Goal: Information Seeking & Learning: Learn about a topic

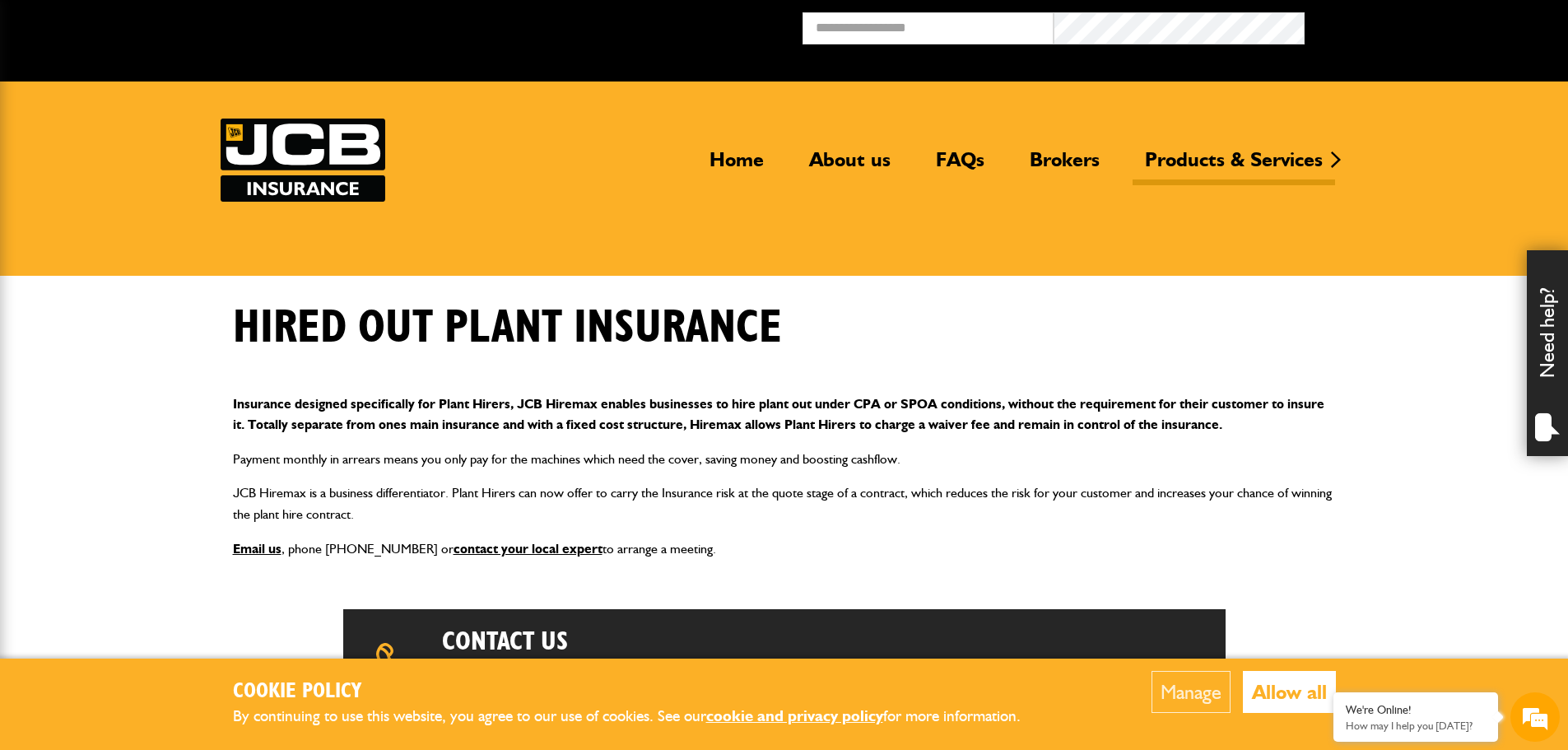
click at [1281, 684] on button "Allow all" at bounding box center [1289, 691] width 93 height 42
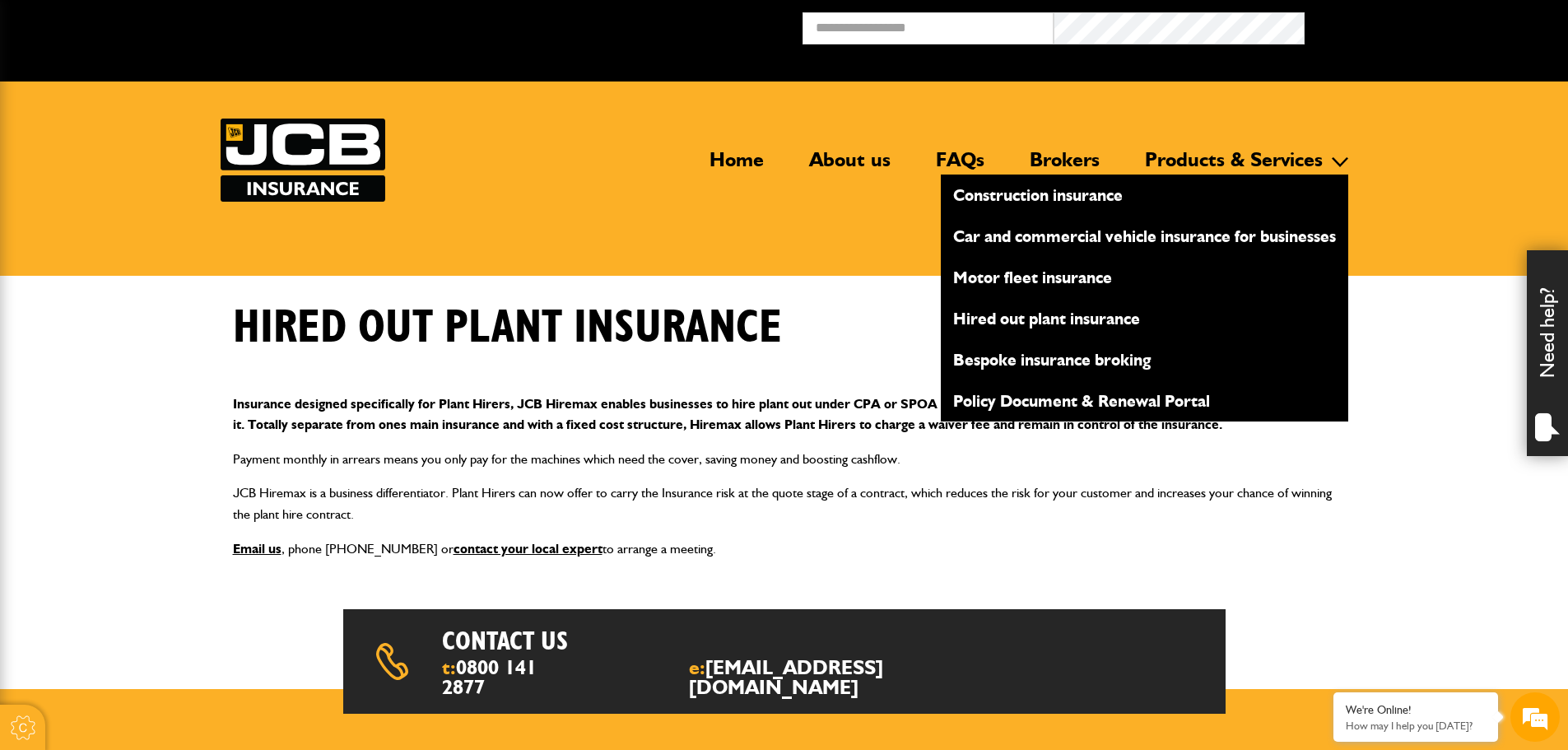
click at [1164, 163] on link "Products & Services" at bounding box center [1234, 166] width 203 height 38
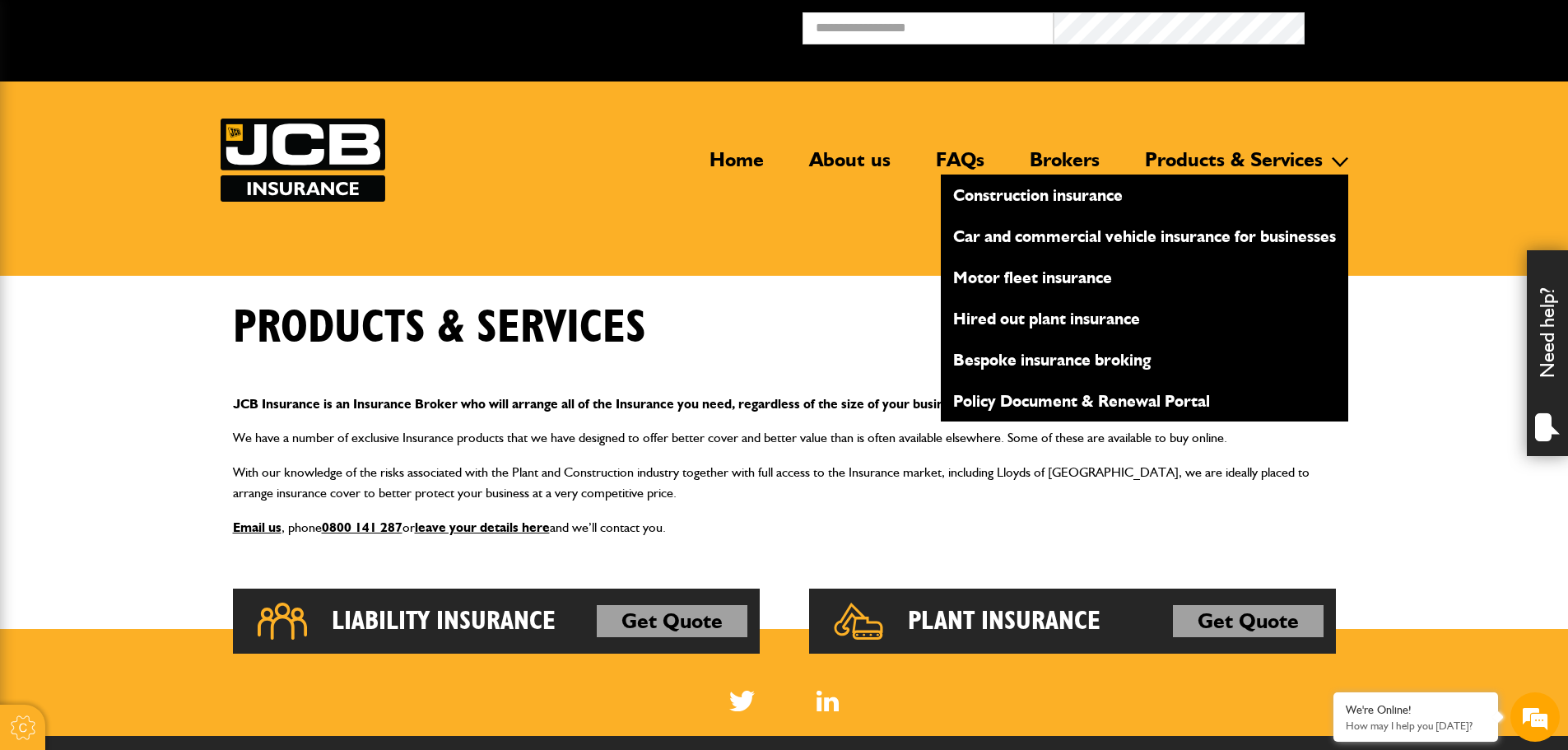
click at [1023, 318] on link "Hired out plant insurance" at bounding box center [1144, 318] width 407 height 28
